Goal: Transaction & Acquisition: Book appointment/travel/reservation

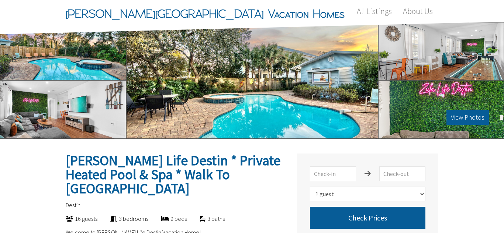
select select "1"
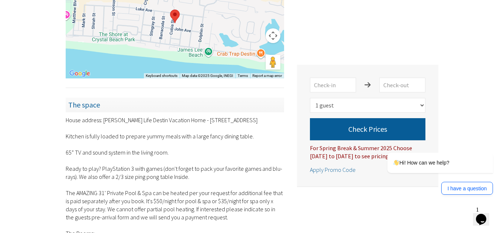
scroll to position [649, 0]
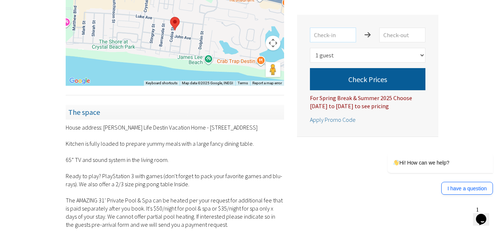
click at [345, 34] on input "text" at bounding box center [333, 35] width 46 height 15
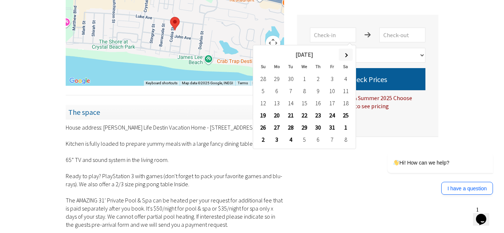
click at [345, 52] on th at bounding box center [345, 55] width 14 height 12
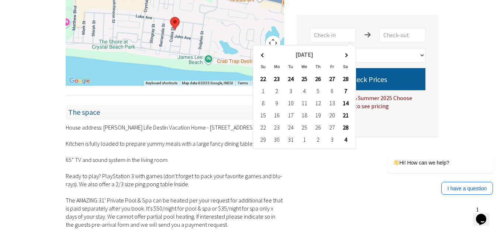
click at [345, 52] on th at bounding box center [345, 55] width 14 height 12
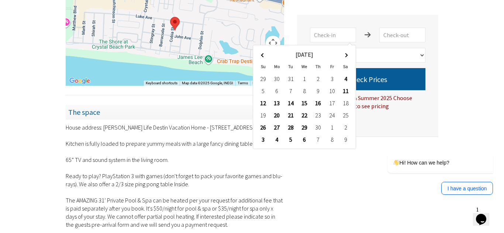
click at [345, 52] on th at bounding box center [345, 55] width 14 height 12
click at [346, 54] on span at bounding box center [345, 55] width 4 height 4
type input "[DATE]"
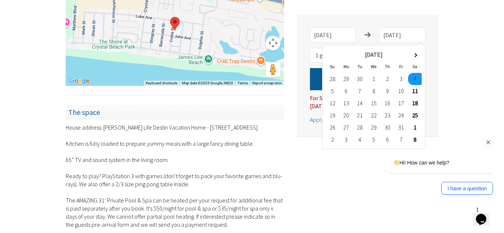
click at [415, 94] on div "Hi! How can we help? I have a question" at bounding box center [429, 142] width 133 height 114
click at [413, 91] on div "Hi! How can we help? I have a question" at bounding box center [429, 142] width 133 height 114
click at [456, 43] on div "[PERSON_NAME] Life Destin * Private Heated Pool & Spa * Walk To The Beach Desti…" at bounding box center [252, 104] width 504 height 1228
click at [492, 126] on div "Hi! How can we help? I have a question" at bounding box center [429, 142] width 133 height 114
click at [488, 144] on icon "Chat attention grabber" at bounding box center [488, 142] width 7 height 7
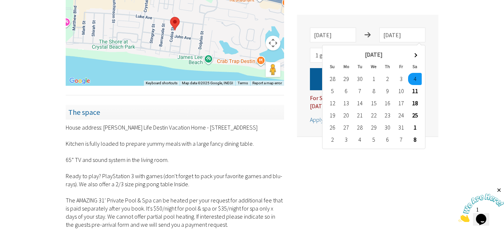
click at [498, 190] on icon "Close" at bounding box center [498, 190] width 7 height 7
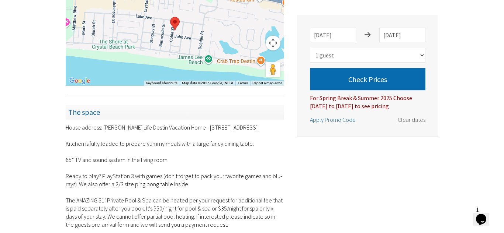
click at [375, 79] on button "Check Prices" at bounding box center [367, 79] width 115 height 22
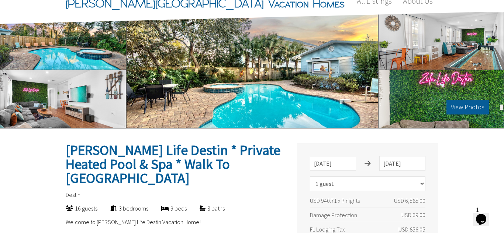
scroll to position [0, 0]
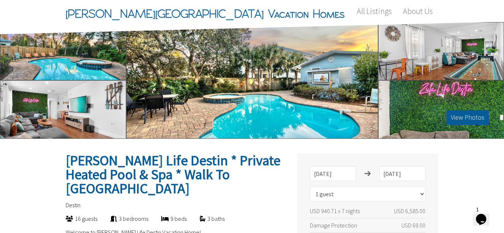
click at [280, 89] on div "View Photos" at bounding box center [252, 80] width 252 height 117
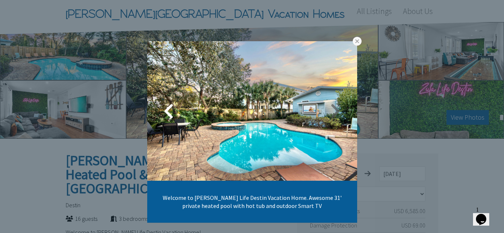
click at [335, 115] on link at bounding box center [334, 111] width 18 height 18
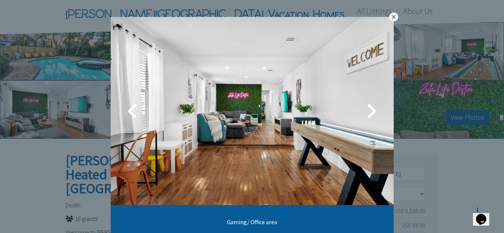
click at [392, 18] on link at bounding box center [393, 17] width 9 height 9
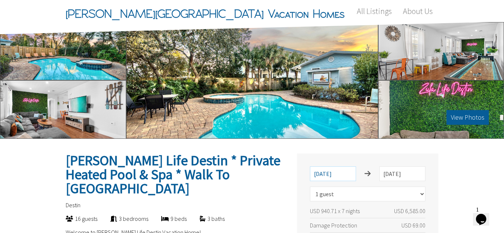
click at [343, 172] on input "[DATE]" at bounding box center [333, 174] width 46 height 15
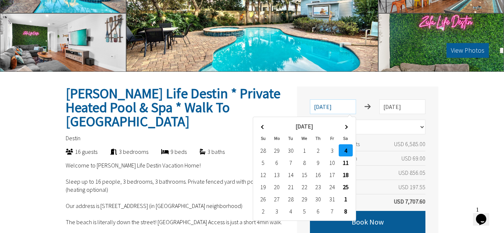
scroll to position [103, 0]
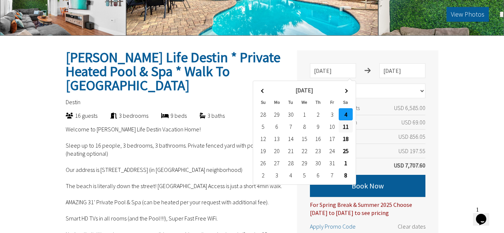
type input "[DATE]"
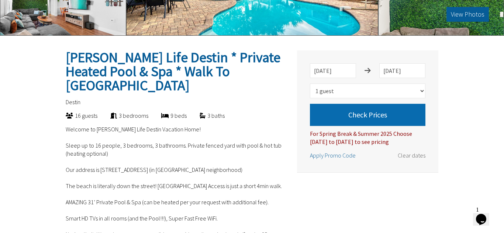
click at [402, 111] on button "Check Prices" at bounding box center [367, 115] width 115 height 22
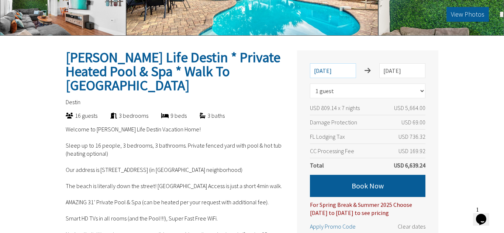
click at [343, 69] on input "[DATE]" at bounding box center [333, 70] width 46 height 15
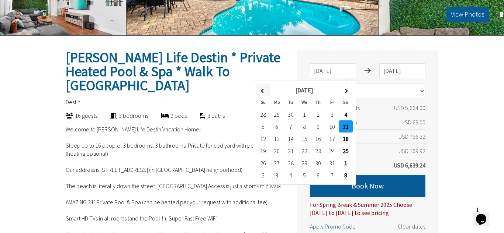
click at [262, 90] on span at bounding box center [263, 91] width 4 height 4
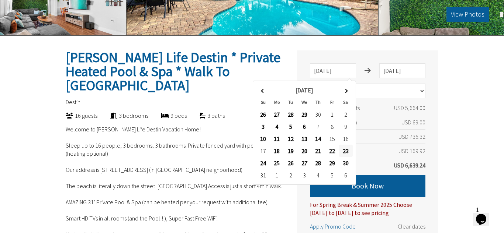
type input "[DATE]"
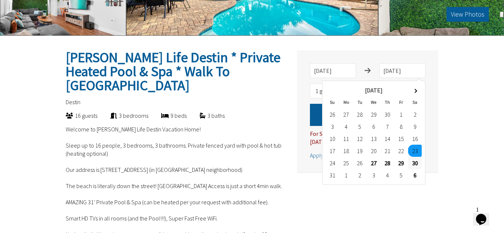
type input "[DATE]"
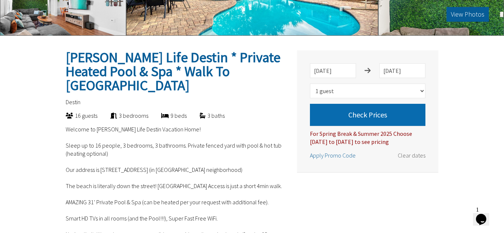
click at [382, 113] on button "Check Prices" at bounding box center [367, 115] width 115 height 22
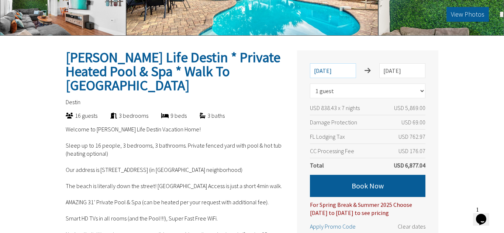
click at [340, 71] on input "[DATE]" at bounding box center [333, 70] width 46 height 15
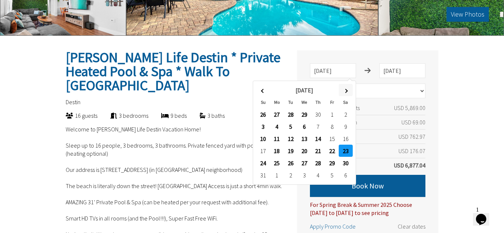
click at [347, 94] on th at bounding box center [345, 90] width 14 height 12
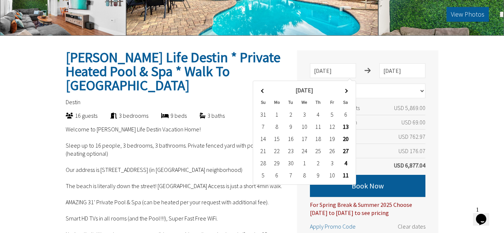
click at [347, 94] on th at bounding box center [345, 90] width 14 height 12
click at [261, 91] on span at bounding box center [263, 91] width 4 height 4
type input "[DATE]"
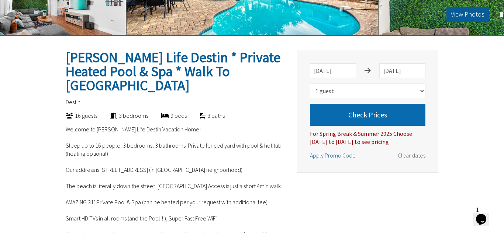
click at [410, 118] on button "Check Prices" at bounding box center [367, 115] width 115 height 22
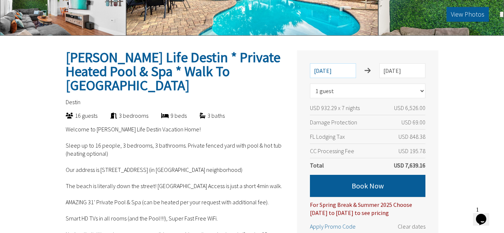
click at [350, 69] on input "[DATE]" at bounding box center [333, 70] width 46 height 15
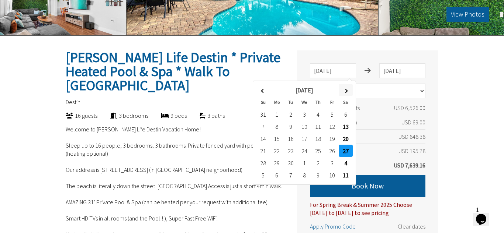
click at [344, 91] on span at bounding box center [345, 91] width 4 height 4
type input "[DATE]"
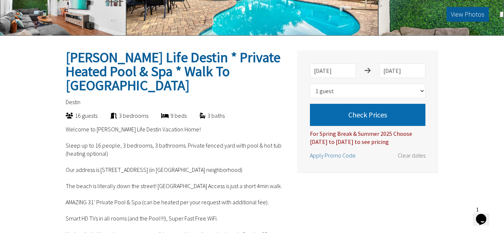
click at [408, 123] on button "Check Prices" at bounding box center [367, 115] width 115 height 22
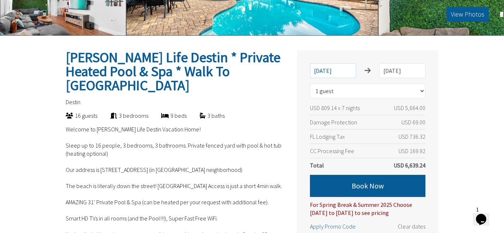
click at [334, 70] on input "[DATE]" at bounding box center [333, 70] width 46 height 15
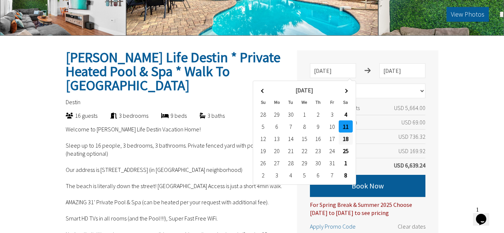
type input "[DATE]"
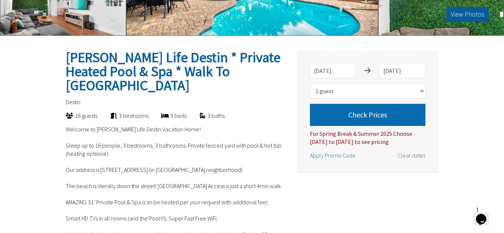
click at [407, 119] on button "Check Prices" at bounding box center [367, 115] width 115 height 22
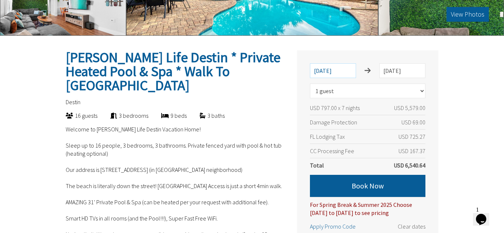
click at [338, 71] on input "[DATE]" at bounding box center [333, 70] width 46 height 15
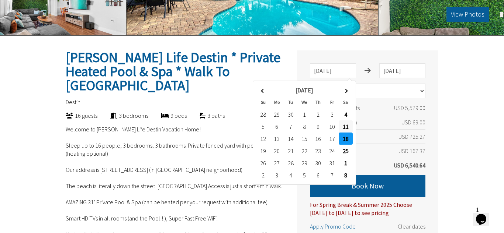
type input "[DATE]"
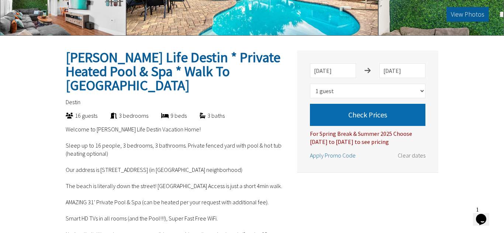
click at [405, 118] on button "Check Prices" at bounding box center [367, 115] width 115 height 22
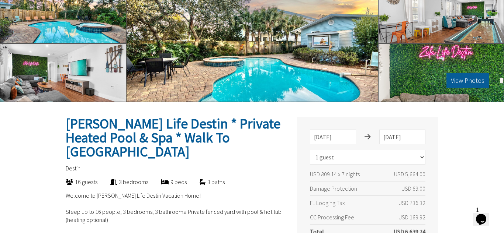
scroll to position [0, 0]
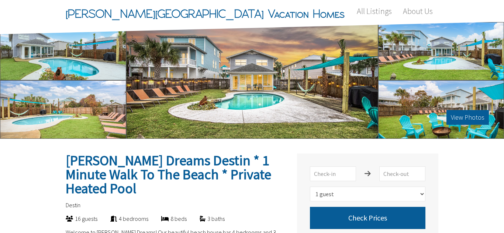
select select "1"
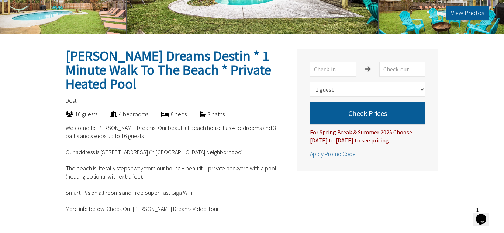
scroll to position [103, 0]
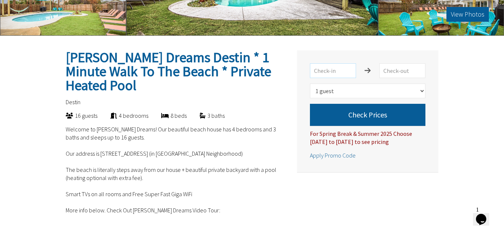
click at [329, 74] on input "text" at bounding box center [333, 70] width 46 height 15
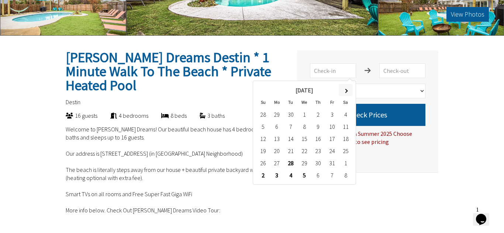
click at [347, 90] on span at bounding box center [345, 91] width 4 height 4
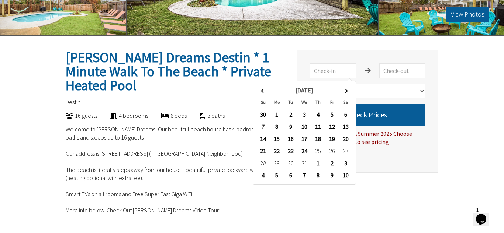
click at [347, 90] on span at bounding box center [345, 91] width 4 height 4
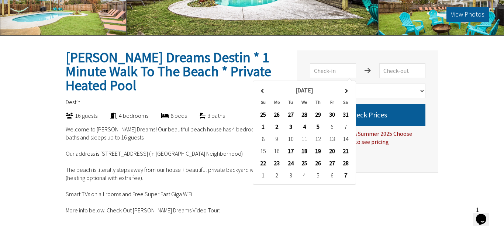
click at [347, 90] on span at bounding box center [345, 91] width 4 height 4
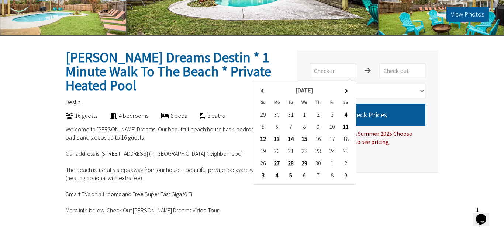
click at [347, 90] on span at bounding box center [345, 91] width 4 height 4
type input "7/4/2026"
type input "7/11/2026"
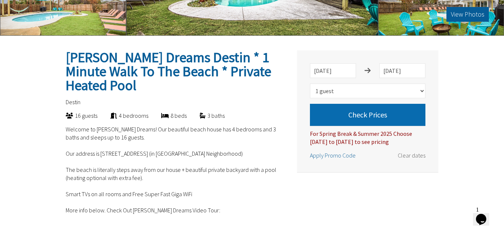
click at [404, 111] on button "Check Prices" at bounding box center [367, 115] width 115 height 22
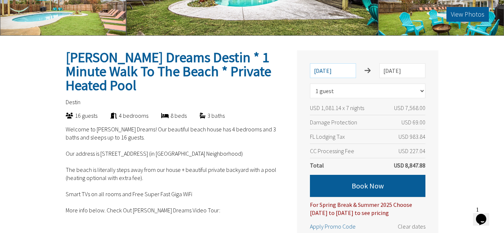
click at [335, 66] on input "7/4/2026" at bounding box center [333, 70] width 46 height 15
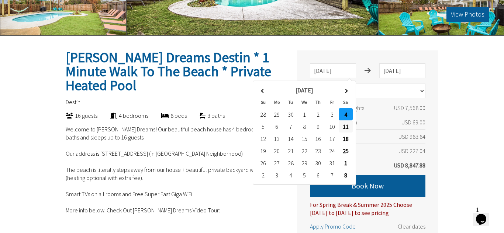
type input "7/11/2026"
type input "7/18/2026"
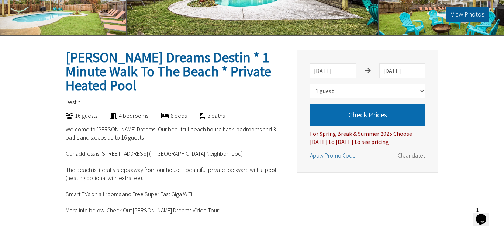
click at [400, 119] on button "Check Prices" at bounding box center [367, 115] width 115 height 22
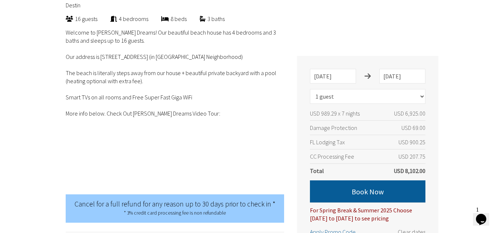
scroll to position [192, 0]
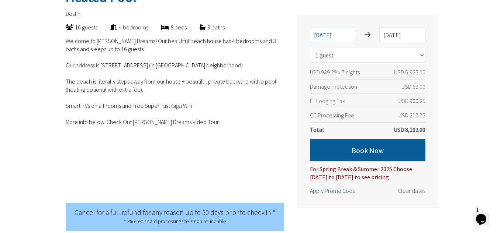
click at [330, 37] on input "7/11/2026" at bounding box center [333, 35] width 46 height 15
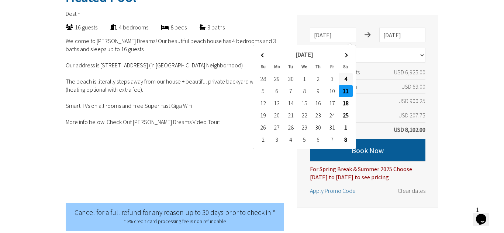
type input "7/4/2026"
type input "7/11/2026"
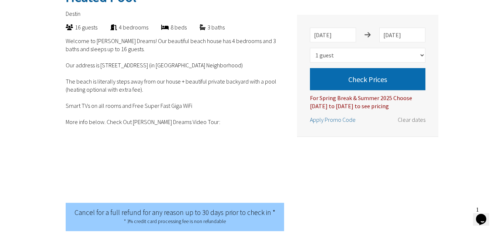
click at [401, 81] on button "Check Prices" at bounding box center [367, 79] width 115 height 22
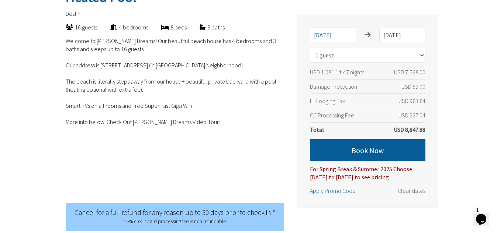
click at [336, 32] on input "7/4/2026" at bounding box center [333, 35] width 46 height 15
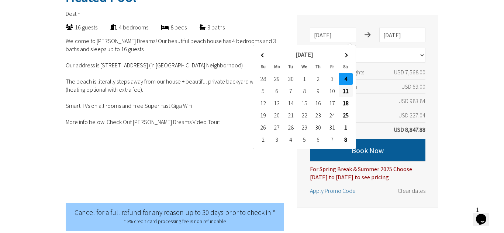
type input "7/11/2026"
type input "7/18/2026"
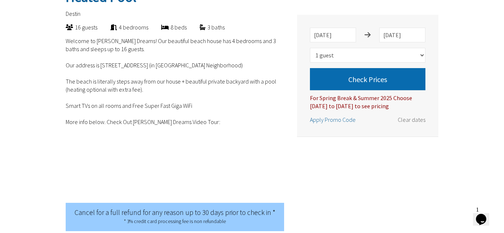
click at [390, 84] on button "Check Prices" at bounding box center [367, 79] width 115 height 22
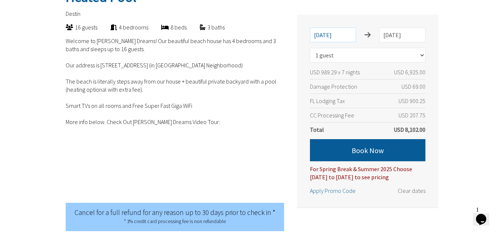
click at [326, 30] on input "7/11/2026" at bounding box center [333, 35] width 46 height 15
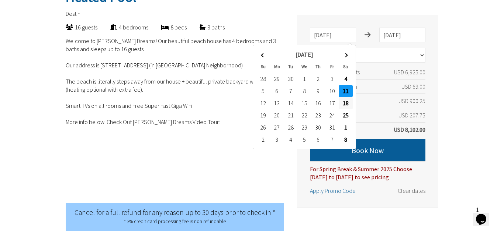
type input "7/18/2026"
type input "7/25/2026"
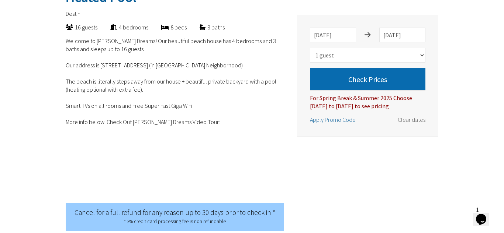
click at [405, 75] on button "Check Prices" at bounding box center [367, 79] width 115 height 22
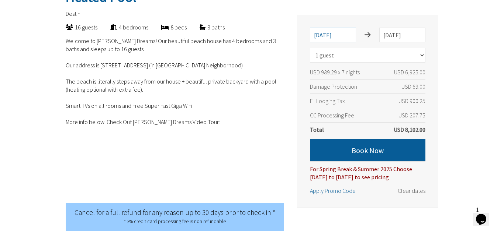
click at [326, 35] on input "7/18/2026" at bounding box center [333, 35] width 46 height 15
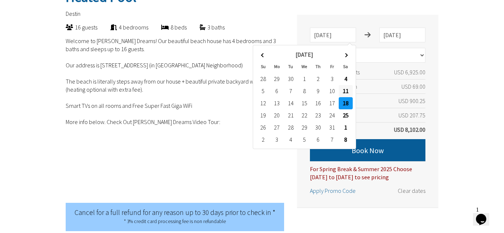
type input "7/11/2026"
type input "7/18/2026"
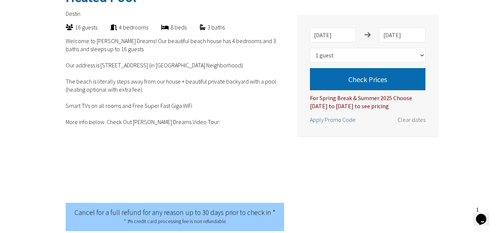
click at [412, 86] on button "Check Prices" at bounding box center [367, 79] width 115 height 22
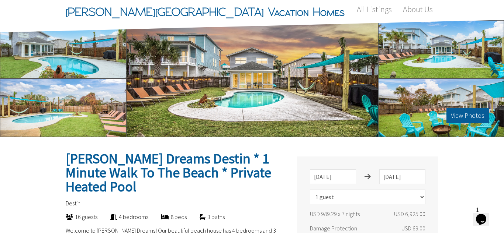
scroll to position [0, 0]
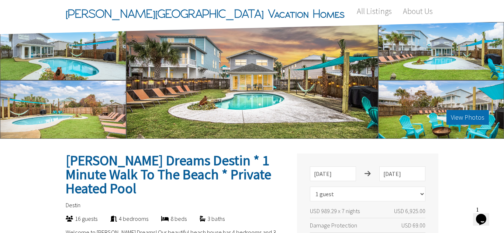
click at [475, 121] on button "View Photos" at bounding box center [467, 117] width 42 height 15
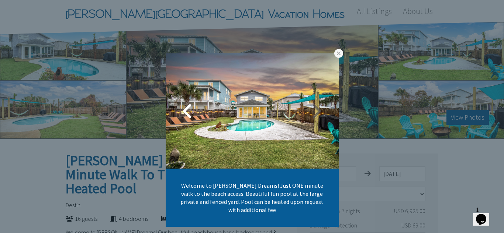
click at [318, 114] on link at bounding box center [316, 111] width 18 height 18
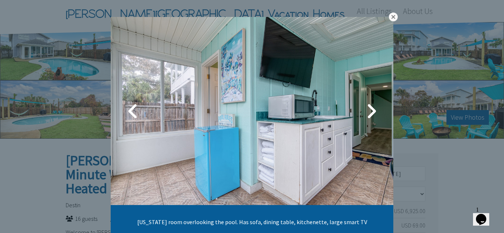
click at [391, 18] on link at bounding box center [393, 17] width 9 height 9
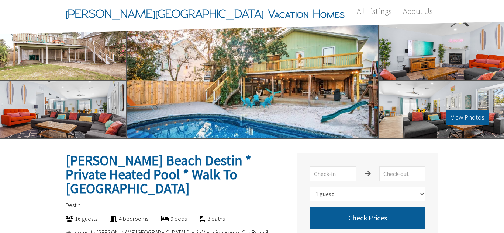
select select "1"
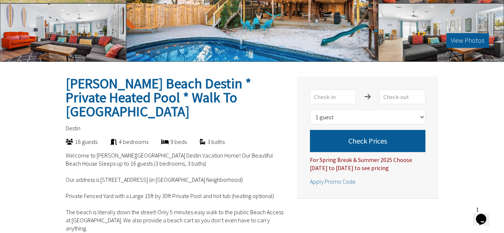
scroll to position [88, 0]
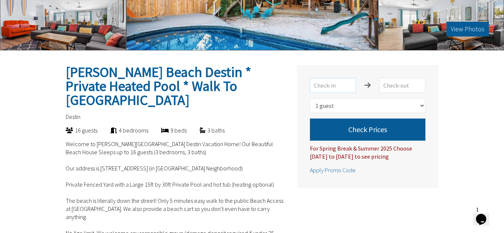
click at [329, 85] on input "text" at bounding box center [333, 85] width 46 height 15
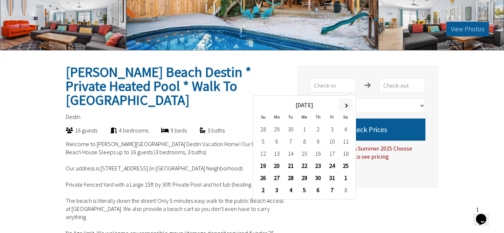
click at [347, 105] on th at bounding box center [345, 105] width 14 height 12
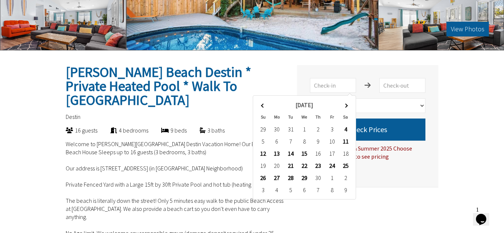
click at [347, 105] on th at bounding box center [345, 105] width 14 height 12
type input "7/4/2026"
type input "7/11/2026"
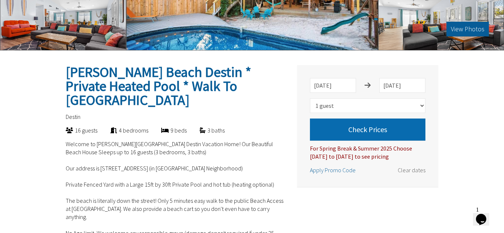
click at [399, 124] on button "Check Prices" at bounding box center [367, 130] width 115 height 22
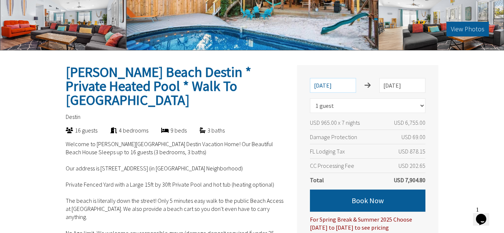
click at [328, 84] on input "7/4/2026" at bounding box center [333, 85] width 46 height 15
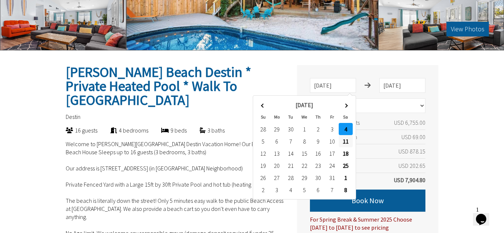
type input "7/11/2026"
type input "7/18/2026"
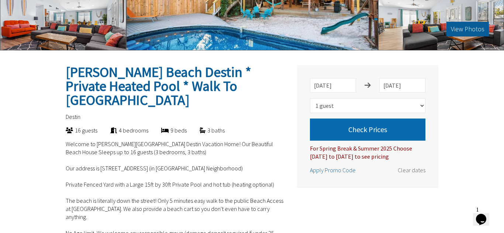
click at [407, 127] on button "Check Prices" at bounding box center [367, 130] width 115 height 22
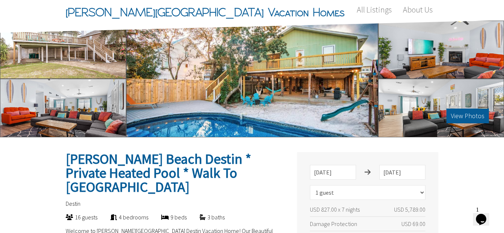
scroll to position [0, 0]
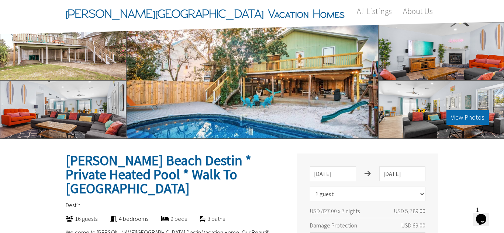
click at [475, 118] on button "View Photos" at bounding box center [467, 117] width 42 height 15
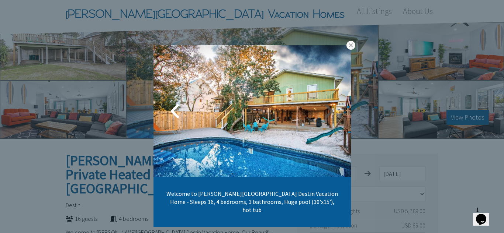
click at [329, 114] on link at bounding box center [328, 111] width 18 height 18
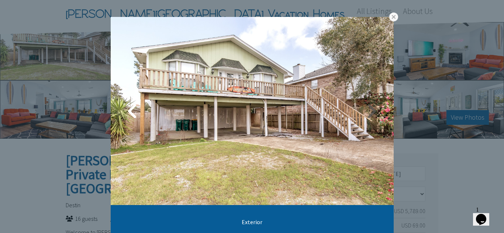
click at [372, 109] on link at bounding box center [371, 111] width 18 height 18
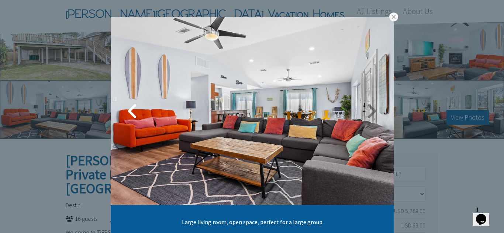
click at [372, 109] on link at bounding box center [371, 111] width 18 height 18
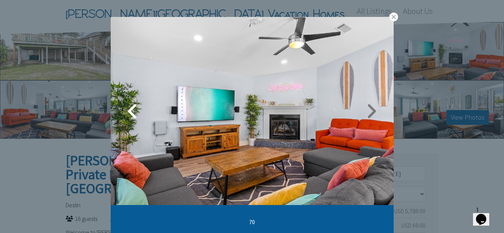
click at [372, 109] on link at bounding box center [371, 111] width 18 height 18
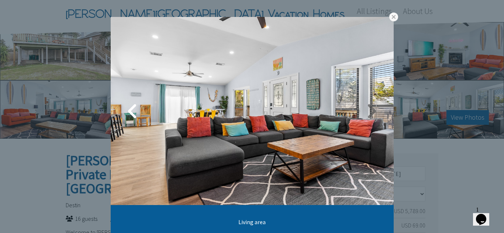
click at [372, 109] on link at bounding box center [371, 111] width 18 height 18
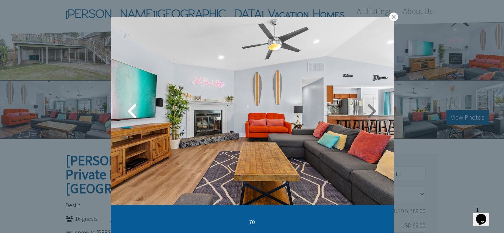
click at [374, 112] on link at bounding box center [371, 111] width 18 height 18
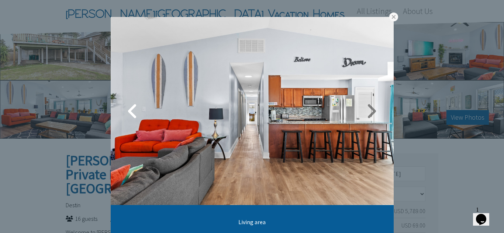
click at [374, 112] on link at bounding box center [371, 111] width 18 height 18
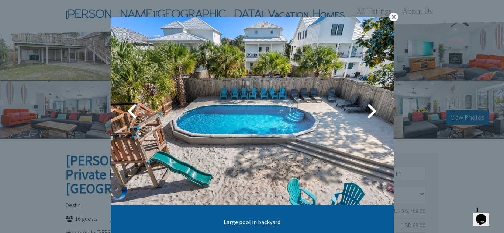
click at [392, 19] on link at bounding box center [393, 17] width 9 height 9
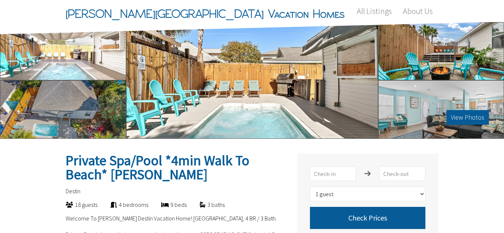
select select "1"
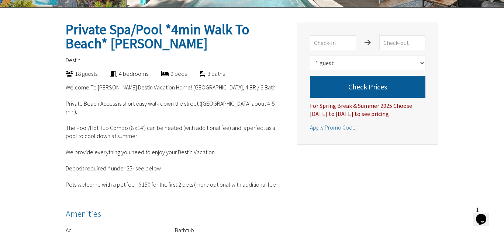
scroll to position [133, 0]
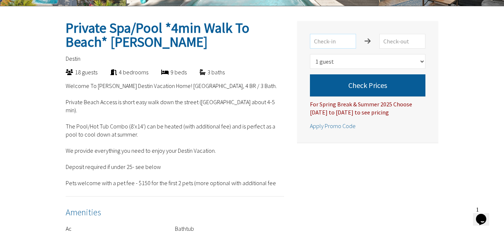
click at [338, 42] on input "text" at bounding box center [333, 41] width 46 height 15
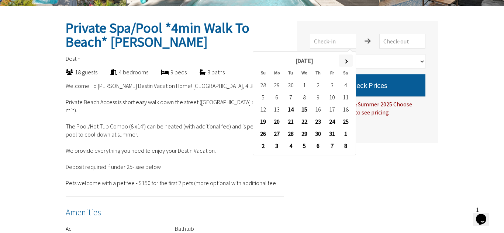
click at [344, 64] on th at bounding box center [345, 61] width 14 height 12
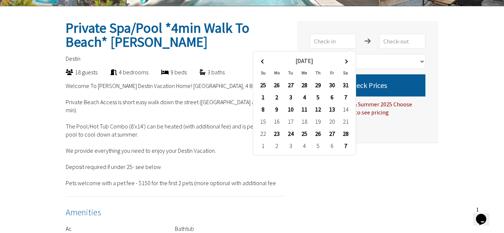
click at [344, 64] on th at bounding box center [345, 61] width 14 height 12
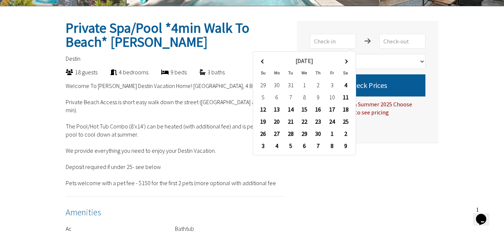
click at [344, 64] on th at bounding box center [345, 61] width 14 height 12
click at [263, 62] on span at bounding box center [263, 61] width 4 height 4
type input "7/4/2026"
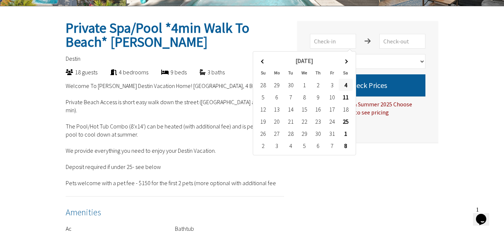
type input "7/11/2026"
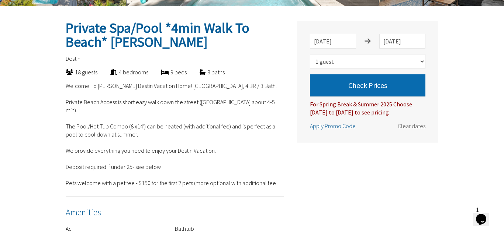
click at [409, 88] on button "Check Prices" at bounding box center [367, 85] width 115 height 22
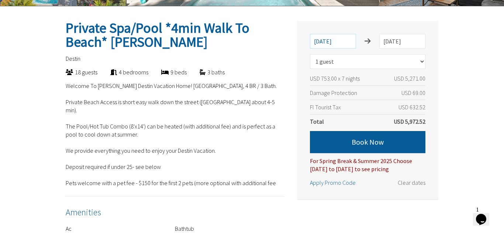
click at [342, 44] on input "7/4/2026" at bounding box center [333, 41] width 46 height 15
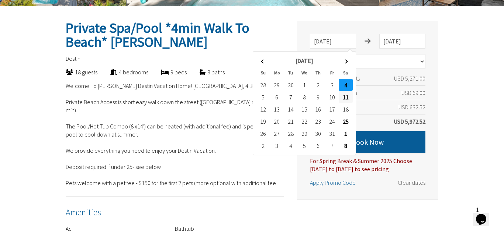
type input "7/11/2026"
type input "7/18/2026"
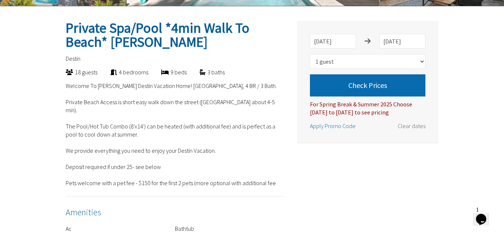
click at [366, 83] on button "Check Prices" at bounding box center [367, 85] width 115 height 22
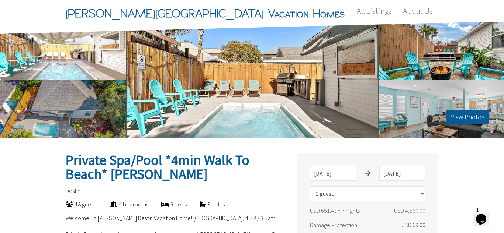
scroll to position [0, 0]
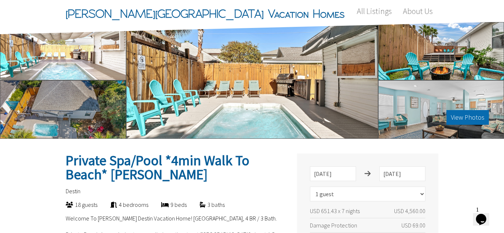
click at [457, 118] on button "View Photos" at bounding box center [467, 117] width 42 height 15
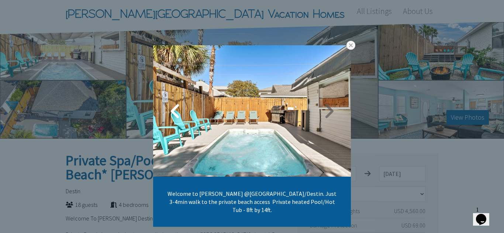
click at [333, 113] on link at bounding box center [328, 111] width 18 height 18
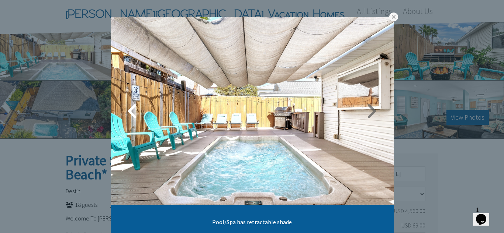
click at [374, 111] on link at bounding box center [371, 111] width 18 height 18
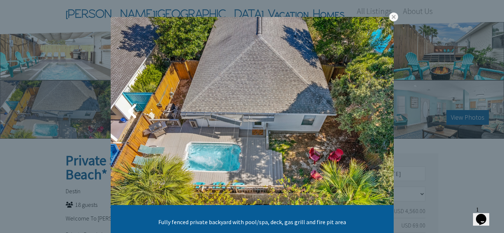
click at [373, 116] on link at bounding box center [371, 111] width 18 height 18
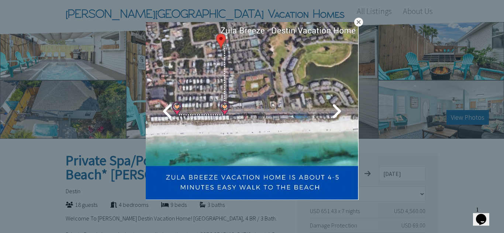
click at [358, 21] on link at bounding box center [358, 22] width 9 height 9
